Goal: Information Seeking & Learning: Compare options

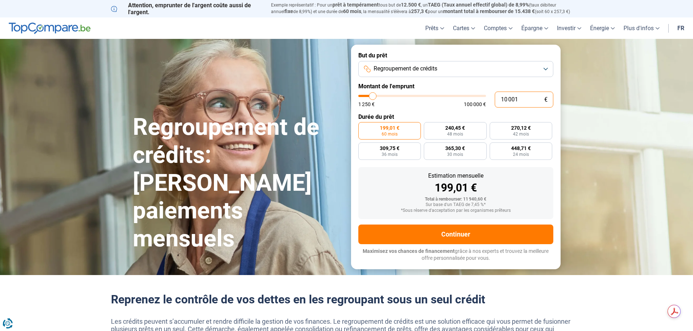
drag, startPoint x: 511, startPoint y: 99, endPoint x: 503, endPoint y: 99, distance: 8.0
click at [503, 99] on input "10 001" at bounding box center [524, 100] width 59 height 16
drag, startPoint x: 523, startPoint y: 97, endPoint x: 494, endPoint y: 98, distance: 28.8
click at [495, 98] on input "10 001" at bounding box center [524, 100] width 59 height 16
type input "1"
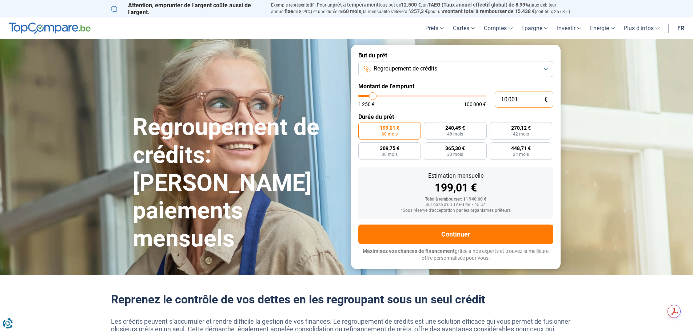
type input "1250"
type input "1 250"
type input "1250"
radio input "true"
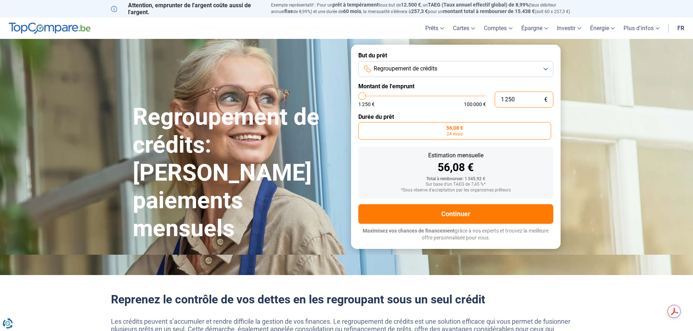
type input "12 508"
type input "12500"
radio input "false"
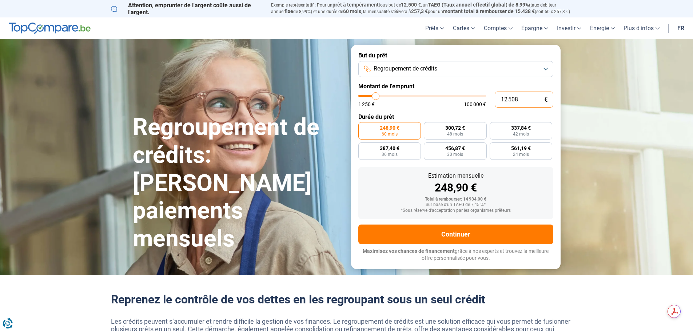
type input "125 086"
type input "100000"
type input "100 000"
type input "100000"
radio input "false"
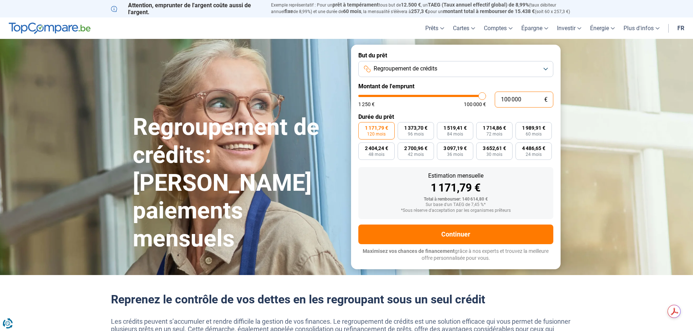
drag, startPoint x: 520, startPoint y: 100, endPoint x: 495, endPoint y: 99, distance: 25.5
click at [495, 99] on input "100 000" at bounding box center [524, 100] width 59 height 16
type input "1"
type input "1250"
type input "18"
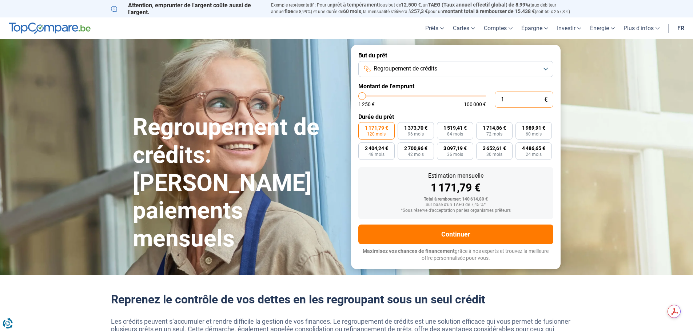
type input "1250"
type input "1 250"
type input "1250"
radio input "true"
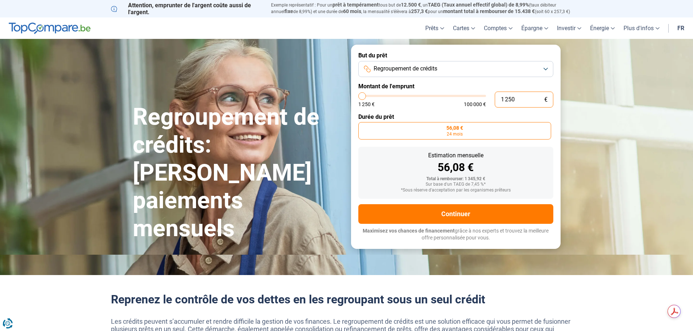
type input "40 000"
type input "40000"
radio input "false"
drag, startPoint x: 409, startPoint y: 96, endPoint x: 382, endPoint y: 97, distance: 27.3
type input "35750"
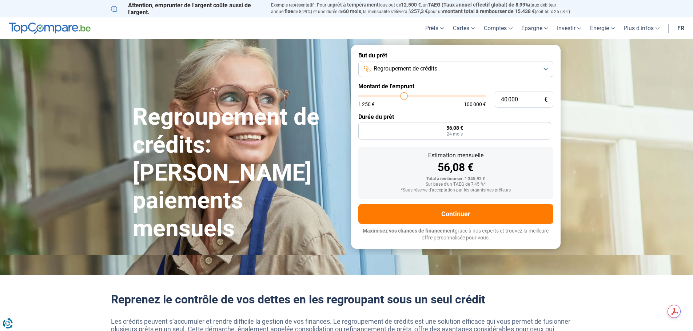
click at [404, 96] on input "range" at bounding box center [422, 96] width 128 height 2
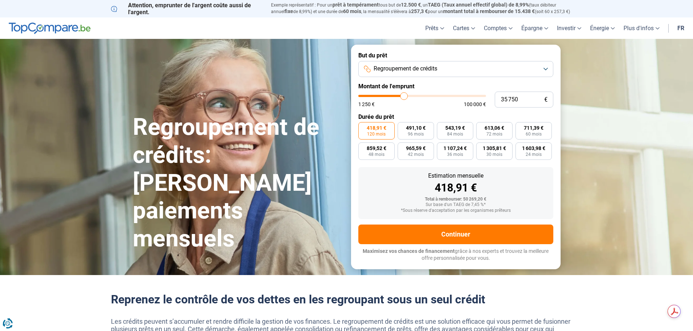
type input "36 250"
type input "36250"
type input "37 000"
type input "37000"
type input "37 250"
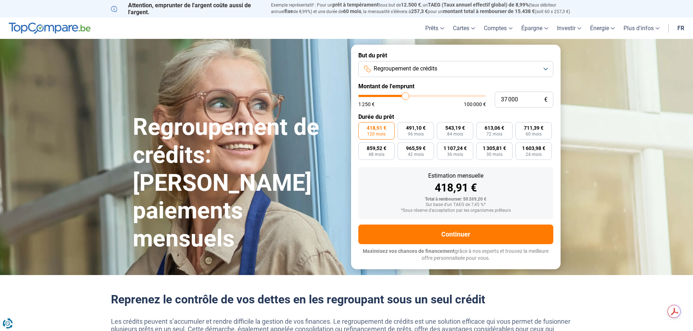
type input "37250"
type input "38 000"
type input "38000"
type input "38 500"
type input "38500"
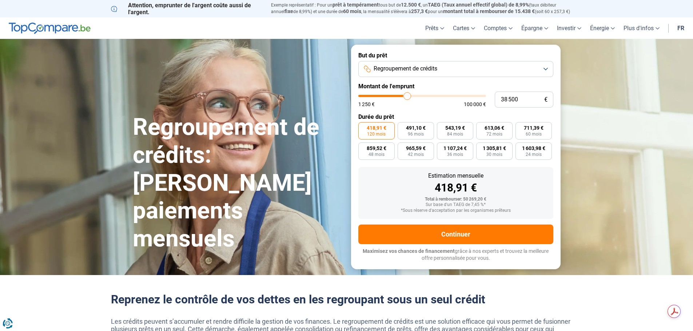
type input "38 750"
type input "38750"
type input "39 250"
type input "39250"
type input "39 500"
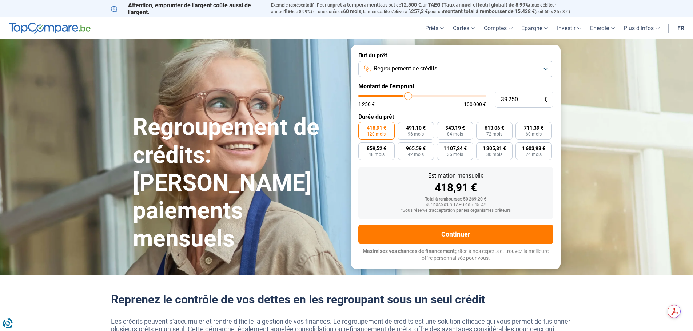
type input "39500"
type input "39 750"
type input "39750"
type input "40 250"
type input "40250"
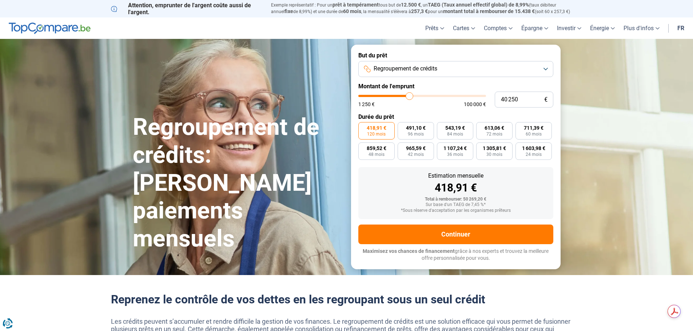
type input "40 750"
type input "40750"
type input "41 250"
type input "41250"
type input "42 500"
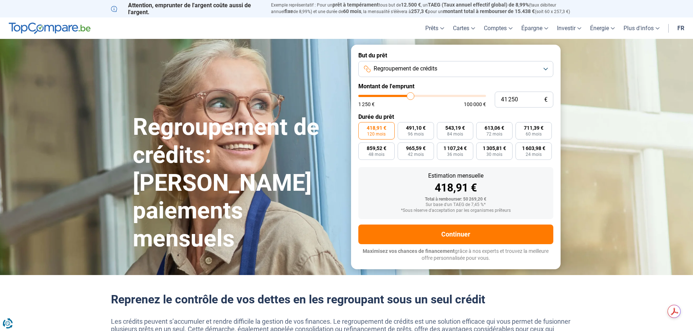
type input "42500"
type input "43 500"
type input "43500"
type input "44 500"
type input "44500"
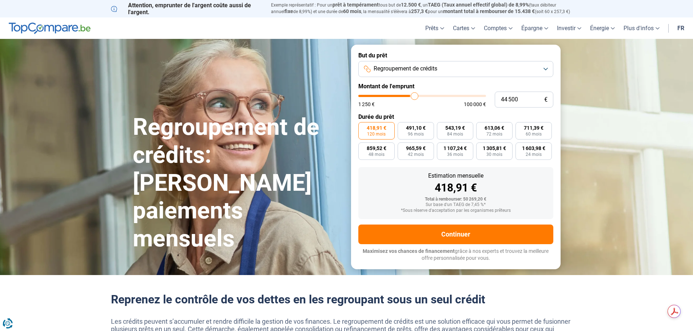
type input "45 250"
type input "45250"
type input "46 000"
type input "46000"
type input "46 500"
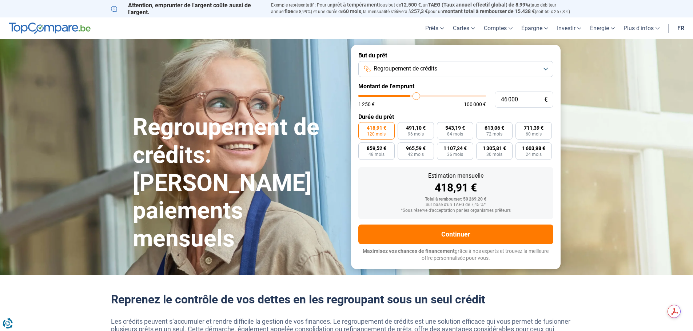
type input "46500"
type input "46 750"
type input "46750"
type input "47 500"
type input "47500"
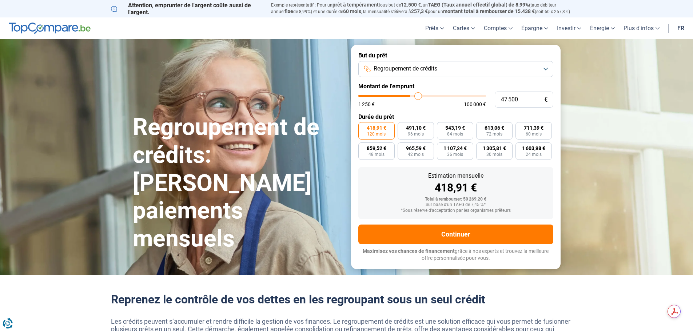
type input "48 000"
type input "48000"
type input "48 500"
type input "48500"
type input "49 000"
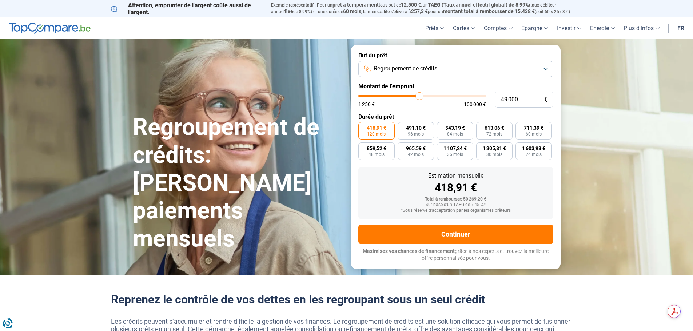
type input "49000"
type input "49 500"
type input "49500"
type input "49 750"
type input "49750"
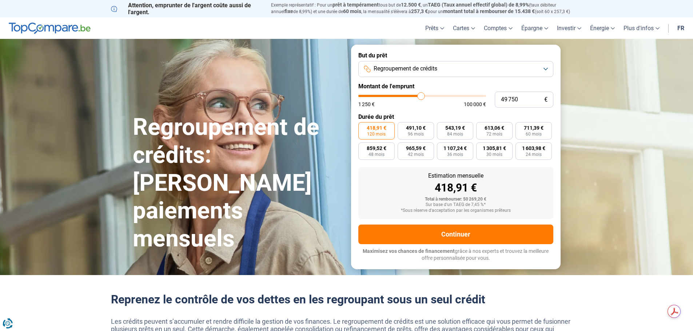
type input "48 250"
type input "48250"
type input "45 500"
type input "45500"
type input "43 750"
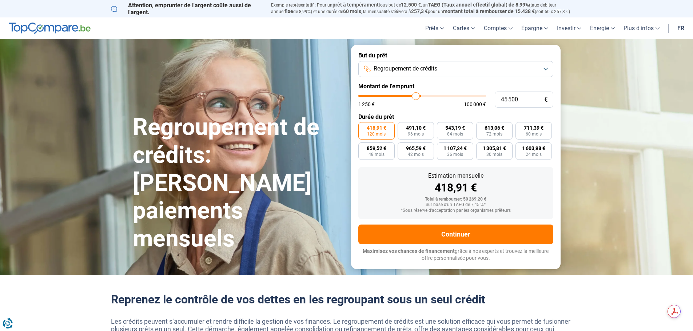
type input "43750"
type input "41 250"
type input "41250"
type input "37 750"
type input "37750"
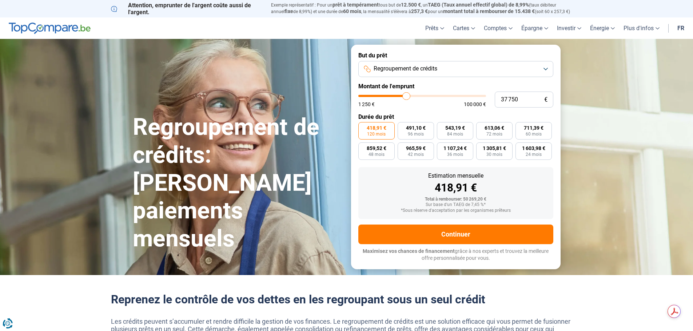
type input "33 750"
type input "33750"
type input "32 500"
type input "32500"
type input "31 750"
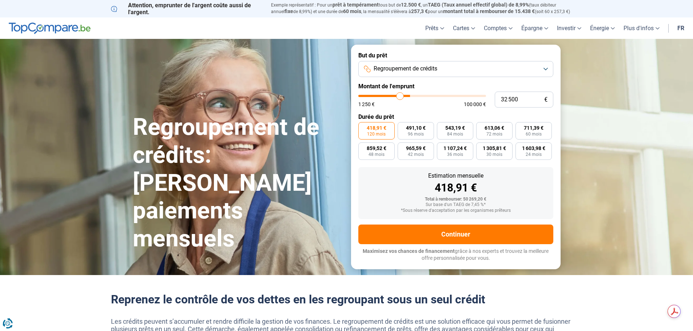
type input "31750"
type input "31 000"
type input "31000"
type input "30 250"
type input "30250"
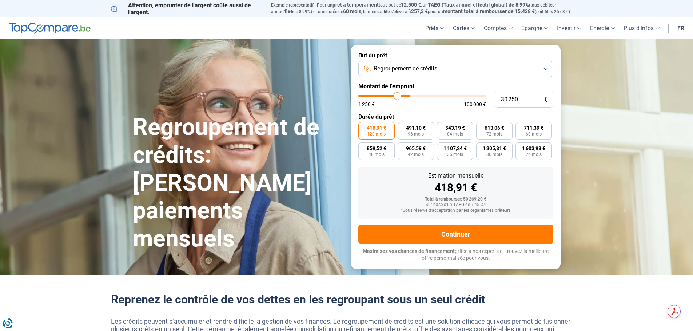
type input "29 750"
type input "29750"
type input "29 250"
type input "29250"
type input "28 750"
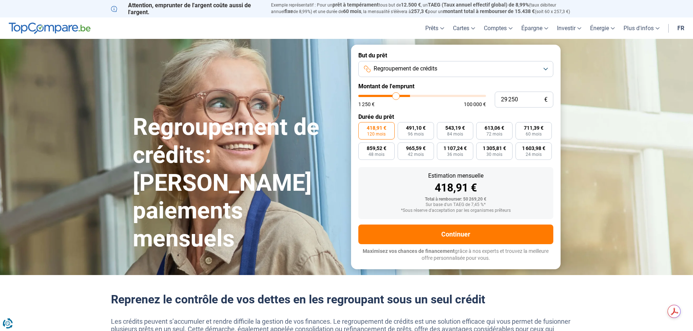
type input "28750"
type input "28 250"
type input "28250"
type input "28 000"
type input "28000"
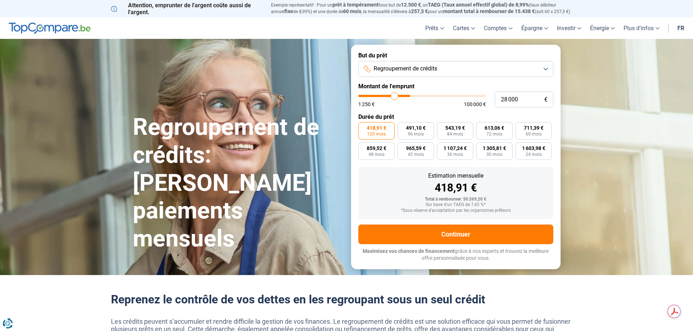
type input "27 750"
type input "27750"
type input "27 500"
type input "27500"
type input "27 250"
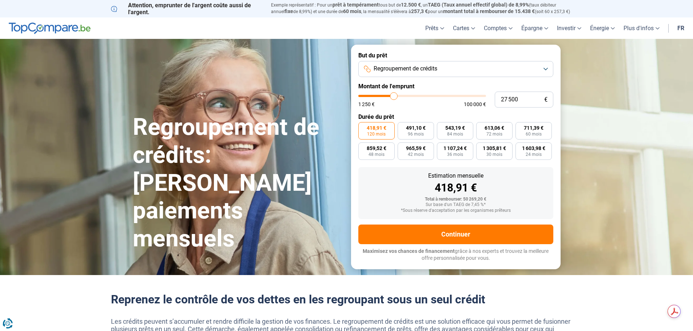
type input "27250"
type input "26 750"
type input "26750"
type input "26 250"
type input "26250"
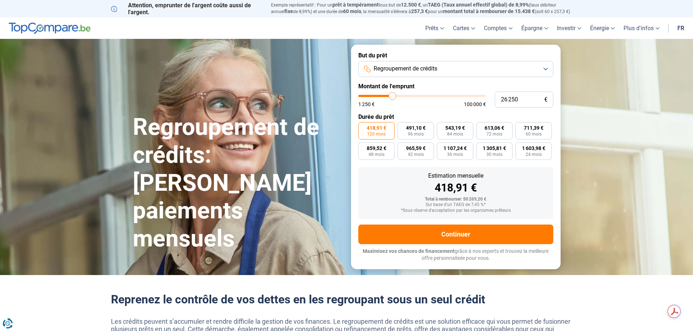
type input "25 250"
type input "25250"
type input "24 500"
type input "24500"
type input "23 500"
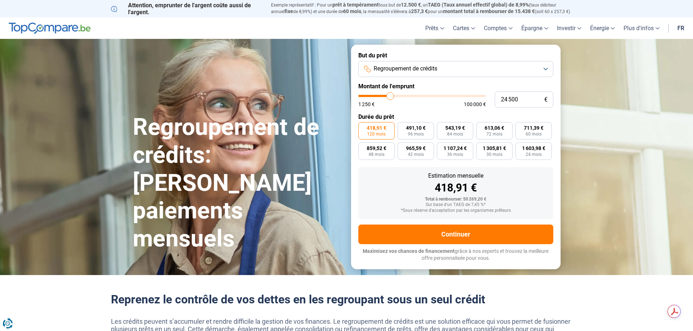
type input "23500"
type input "23 000"
drag, startPoint x: 404, startPoint y: 96, endPoint x: 388, endPoint y: 98, distance: 15.8
type input "23000"
click at [388, 97] on input "range" at bounding box center [422, 96] width 128 height 2
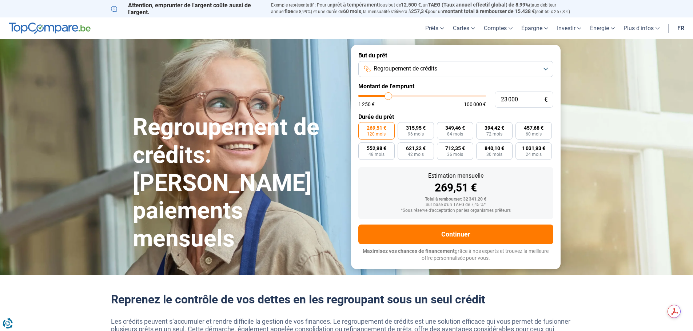
type input "22 000"
type input "22000"
type input "21 750"
type input "21750"
type input "21 250"
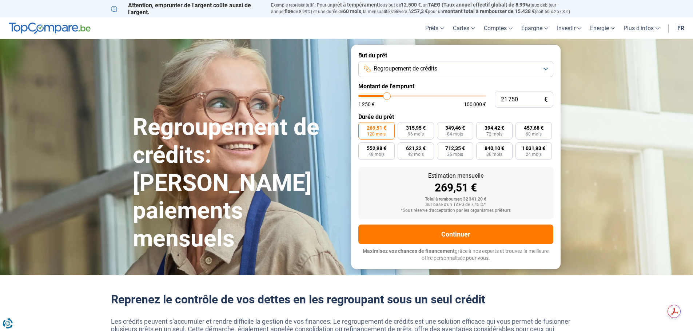
type input "21250"
type input "20 500"
type input "20500"
type input "20 250"
type input "20250"
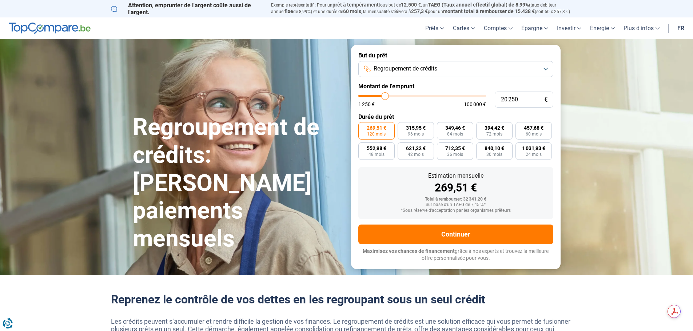
type input "20 000"
type input "20000"
type input "19 750"
type input "19750"
type input "19 250"
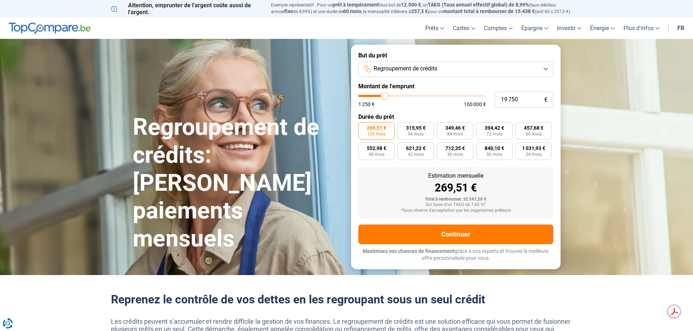
type input "19250"
type input "19 000"
type input "19000"
type input "18 500"
type input "18500"
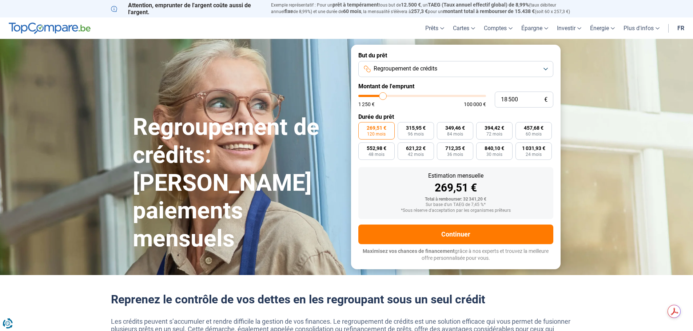
type input "18 000"
type input "18000"
type input "17 500"
type input "17500"
type input "17 250"
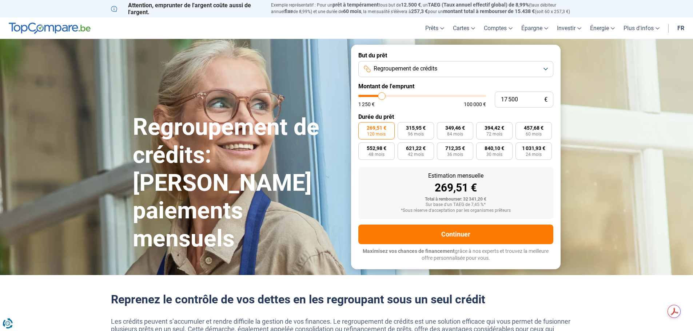
type input "17250"
type input "16 500"
type input "16500"
type input "16 250"
type input "16250"
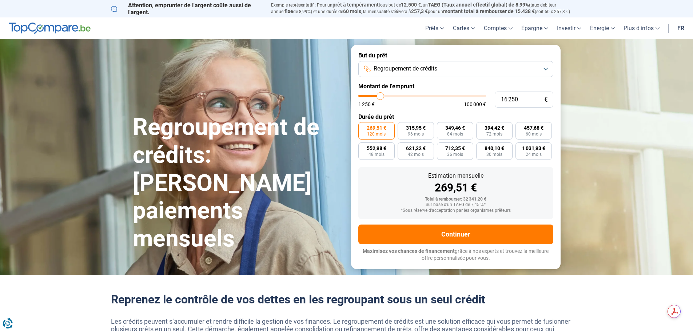
type input "16 500"
type input "16500"
type input "17 000"
type input "17000"
type input "17 250"
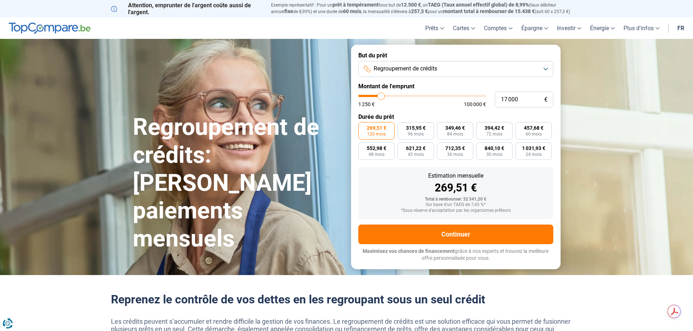
type input "17250"
type input "17 750"
type input "17750"
type input "18 000"
type input "18000"
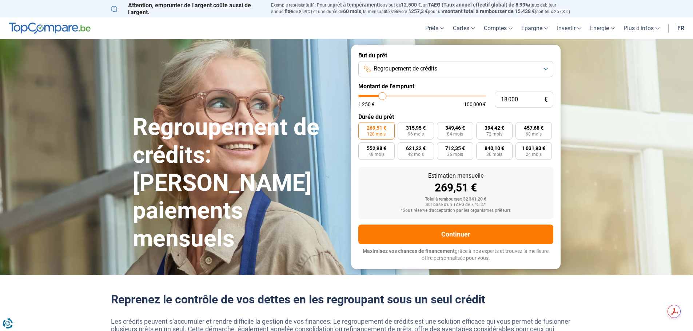
type input "18 500"
type input "18500"
type input "19 000"
type input "19000"
type input "19 750"
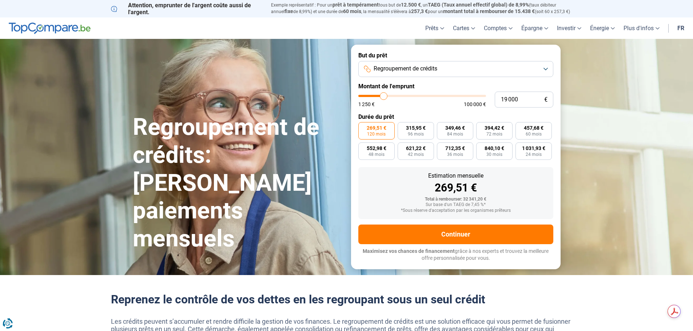
type input "19750"
type input "19 250"
type input "19250"
type input "19 000"
type input "19000"
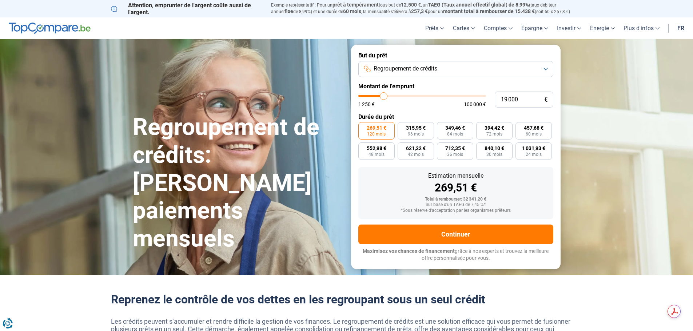
type input "18 500"
type input "18500"
type input "18 750"
type input "18750"
type input "19 250"
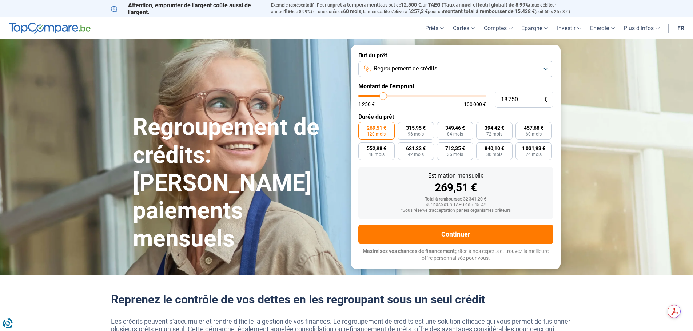
type input "19250"
type input "19 000"
type input "19000"
type input "18 750"
type input "18750"
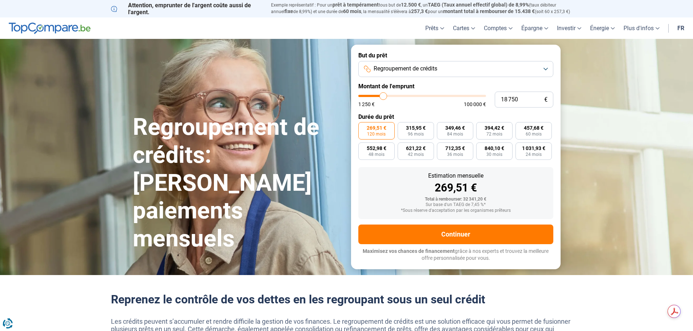
type input "18 500"
type input "18500"
type input "18 000"
type input "18000"
type input "18 500"
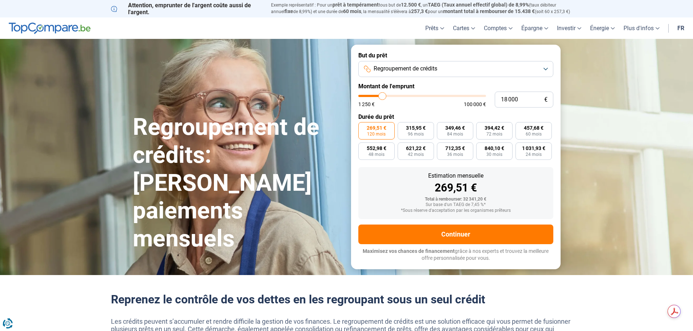
type input "18500"
type input "19 000"
type input "19000"
type input "19 750"
type input "19750"
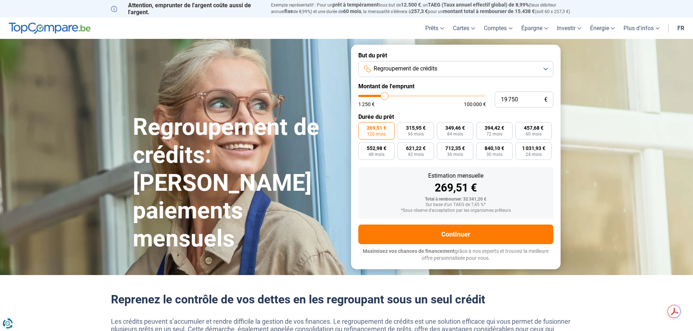
type input "19 250"
type input "19250"
type input "19 000"
type input "19000"
type input "18 750"
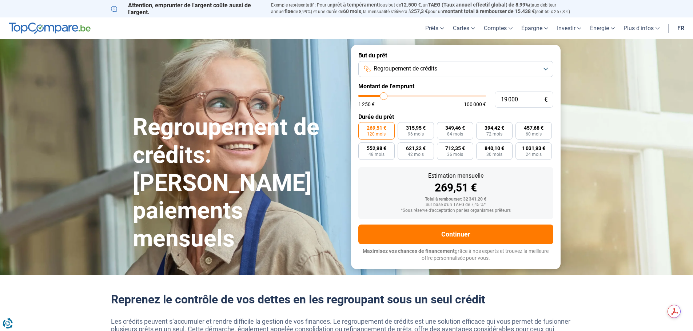
type input "18750"
type input "18 500"
type input "18500"
drag, startPoint x: 388, startPoint y: 98, endPoint x: 383, endPoint y: 101, distance: 5.7
click at [383, 97] on input "range" at bounding box center [422, 96] width 128 height 2
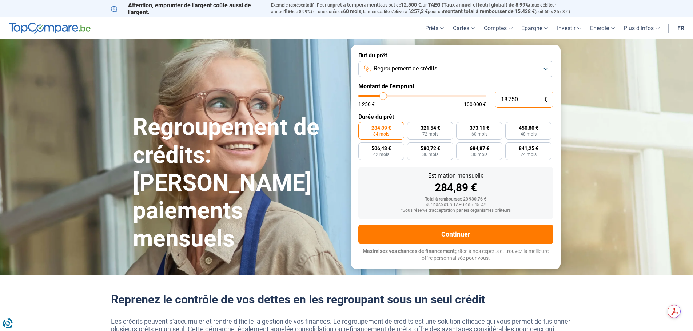
drag, startPoint x: 523, startPoint y: 95, endPoint x: 490, endPoint y: 98, distance: 33.6
click at [490, 98] on div "18 750 € 1 250 € 100 000 €" at bounding box center [455, 100] width 195 height 16
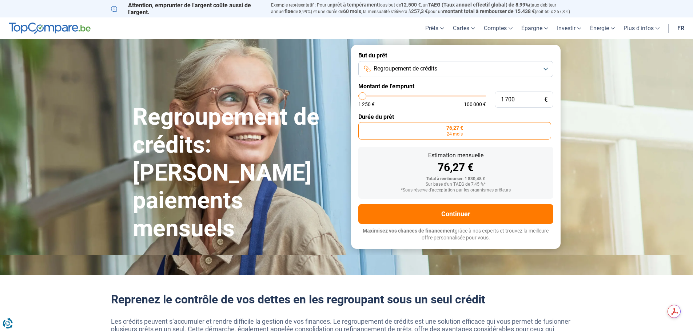
click at [426, 103] on div "1 250 € 100 000 €" at bounding box center [422, 104] width 128 height 5
click at [516, 101] on input "1 700" at bounding box center [524, 100] width 59 height 16
click at [453, 127] on span "76,27 €" at bounding box center [454, 127] width 17 height 5
click at [363, 127] on input "76,27 € 24 mois" at bounding box center [360, 124] width 5 height 5
drag, startPoint x: 518, startPoint y: 98, endPoint x: 500, endPoint y: 98, distance: 18.2
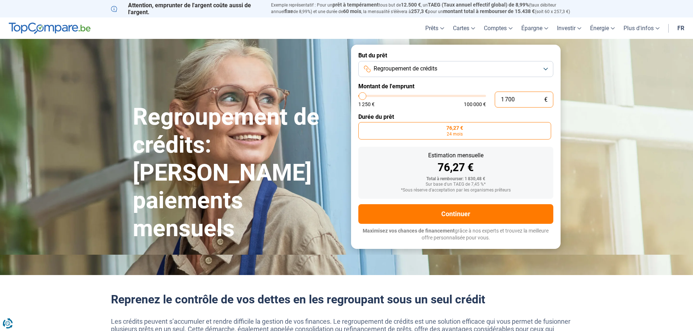
click at [500, 98] on input "1 700" at bounding box center [524, 100] width 59 height 16
click at [552, 143] on form "But du prêt Regroupement de crédits Montant de l'emprunt 2 000 € 1 250 € 100 00…" at bounding box center [455, 147] width 209 height 204
drag, startPoint x: 366, startPoint y: 95, endPoint x: 449, endPoint y: 113, distance: 85.0
click at [396, 97] on input "range" at bounding box center [422, 96] width 128 height 2
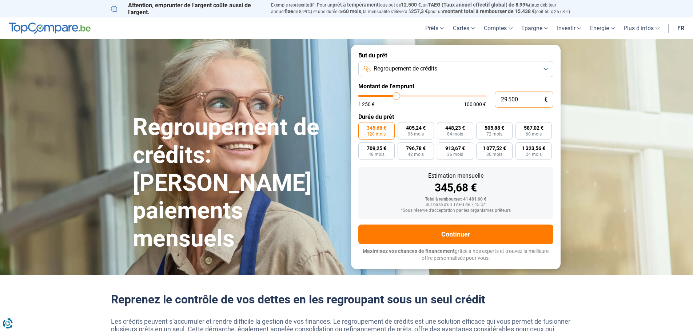
drag, startPoint x: 521, startPoint y: 100, endPoint x: 493, endPoint y: 101, distance: 28.4
click at [493, 101] on div "29 500 € 1 250 € 100 000 €" at bounding box center [455, 100] width 195 height 16
click at [465, 83] on label "Montant de l'emprunt" at bounding box center [455, 86] width 195 height 7
click at [575, 297] on h2 "Reprenez le contrôle de vos dettes en les regroupant sous un seul crédit" at bounding box center [346, 300] width 471 height 14
click at [441, 187] on div "351,54 €" at bounding box center [455, 188] width 183 height 11
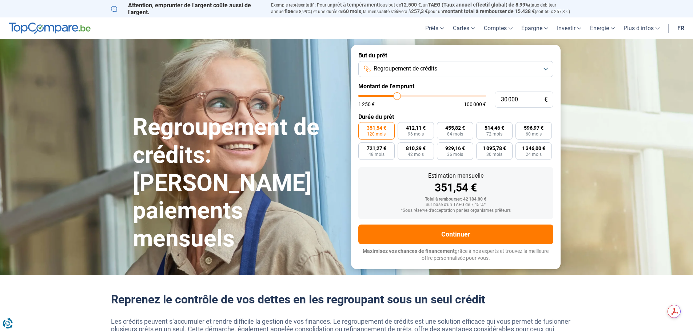
drag, startPoint x: 385, startPoint y: 163, endPoint x: 515, endPoint y: 109, distance: 140.7
click at [515, 109] on form "But du prêt Regroupement de crédits Montant de l'emprunt 30 000 € 1 250 € 100 0…" at bounding box center [455, 157] width 209 height 224
click at [507, 99] on input "30 000" at bounding box center [524, 100] width 59 height 16
click at [607, 133] on section "Regroupement de crédits: [PERSON_NAME] paiements mensuels Regroupement de crédi…" at bounding box center [346, 157] width 693 height 236
click at [401, 95] on input "range" at bounding box center [422, 96] width 128 height 2
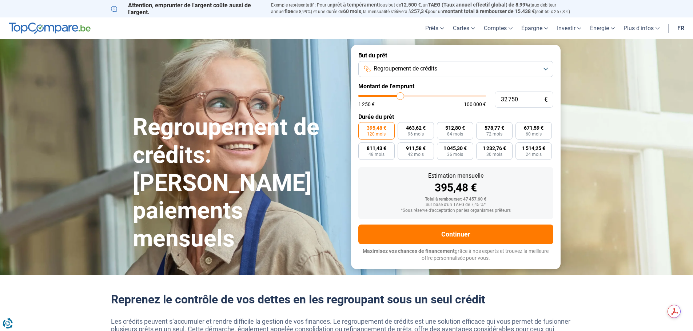
click at [400, 96] on input "range" at bounding box center [422, 96] width 128 height 2
click at [398, 97] on input "range" at bounding box center [422, 96] width 128 height 2
click at [397, 97] on input "range" at bounding box center [422, 96] width 128 height 2
click at [396, 97] on input "range" at bounding box center [422, 96] width 128 height 2
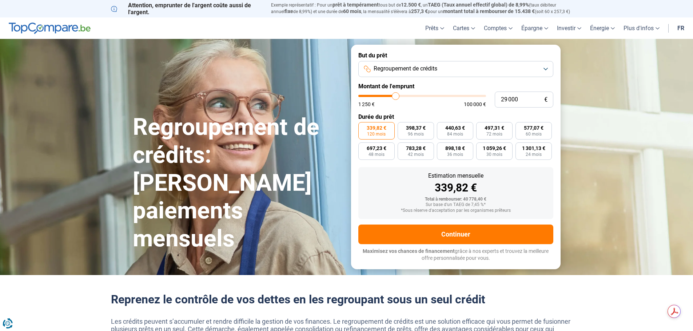
click at [396, 97] on input "range" at bounding box center [422, 96] width 128 height 2
click at [393, 97] on input "range" at bounding box center [422, 96] width 128 height 2
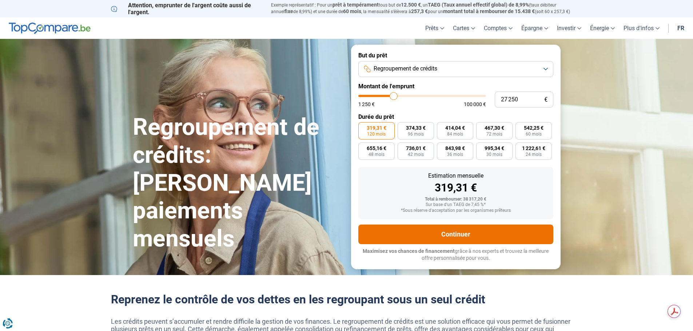
drag, startPoint x: 617, startPoint y: 295, endPoint x: 526, endPoint y: 240, distance: 105.8
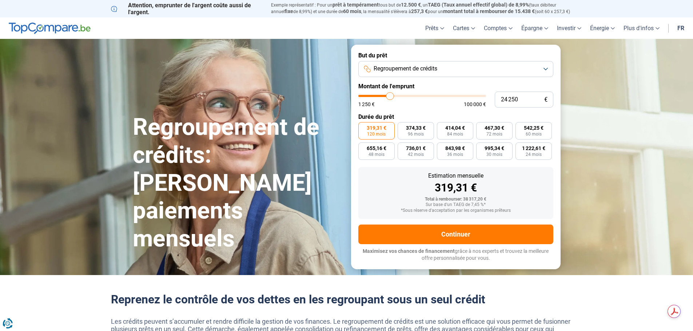
click at [390, 96] on input "range" at bounding box center [422, 96] width 128 height 2
drag, startPoint x: 390, startPoint y: 95, endPoint x: 386, endPoint y: 95, distance: 4.4
click at [386, 95] on input "range" at bounding box center [422, 96] width 128 height 2
drag, startPoint x: 388, startPoint y: 96, endPoint x: 419, endPoint y: 104, distance: 32.2
click at [419, 97] on input "range" at bounding box center [422, 96] width 128 height 2
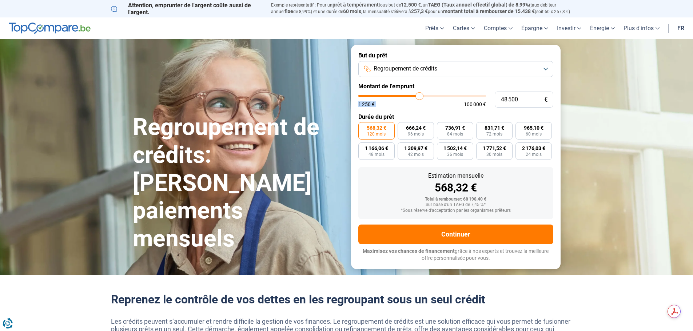
click at [421, 99] on div "1 250 € 100 000 €" at bounding box center [422, 101] width 128 height 12
click at [432, 110] on form "But du prêt Regroupement de crédits Montant de l'emprunt 50 250 € 1 250 € 100 0…" at bounding box center [455, 157] width 209 height 224
click at [420, 97] on input "range" at bounding box center [422, 96] width 128 height 2
drag, startPoint x: 435, startPoint y: 185, endPoint x: 482, endPoint y: 186, distance: 47.3
click at [482, 186] on div "588,82 €" at bounding box center [455, 188] width 183 height 11
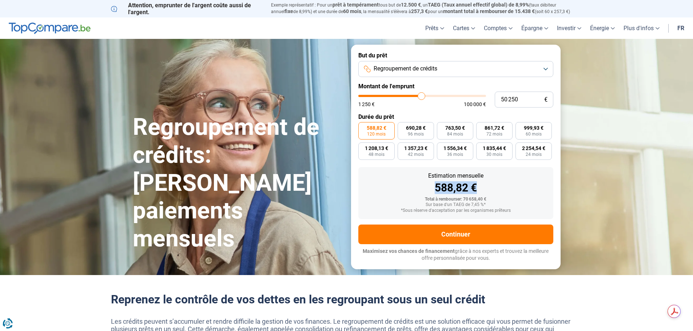
click at [500, 188] on div "588,82 €" at bounding box center [455, 188] width 183 height 11
drag, startPoint x: 423, startPoint y: 96, endPoint x: 417, endPoint y: 98, distance: 6.2
click at [417, 97] on input "range" at bounding box center [422, 96] width 128 height 2
click at [546, 70] on button "Regroupement de crédits" at bounding box center [455, 69] width 195 height 16
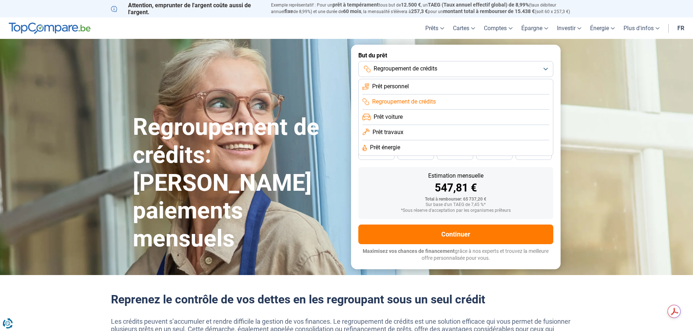
click at [546, 70] on button "Regroupement de crédits" at bounding box center [455, 69] width 195 height 16
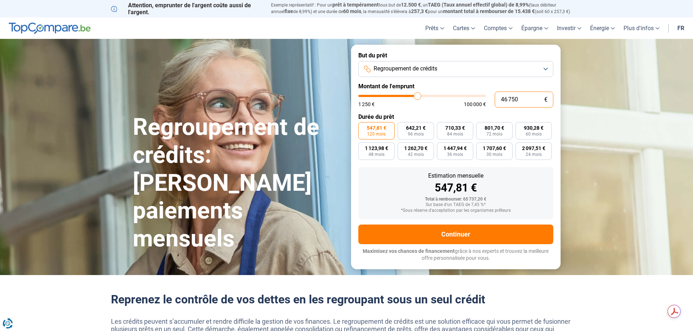
click at [528, 99] on input "46 750" at bounding box center [524, 100] width 59 height 16
drag, startPoint x: 528, startPoint y: 99, endPoint x: 501, endPoint y: 92, distance: 27.6
click at [501, 92] on input "46 750" at bounding box center [524, 100] width 59 height 16
click at [469, 83] on label "Montant de l'emprunt" at bounding box center [455, 86] width 195 height 7
click at [415, 95] on input "range" at bounding box center [422, 96] width 128 height 2
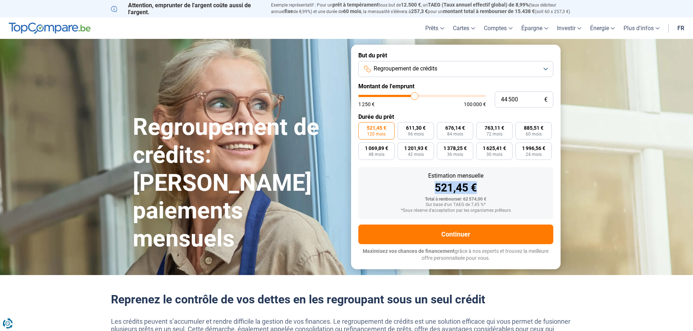
drag, startPoint x: 435, startPoint y: 187, endPoint x: 477, endPoint y: 188, distance: 42.9
click at [477, 188] on div "521,45 €" at bounding box center [455, 188] width 183 height 11
click at [486, 183] on div "521,45 €" at bounding box center [455, 188] width 183 height 11
